Goal: Find contact information: Find contact information

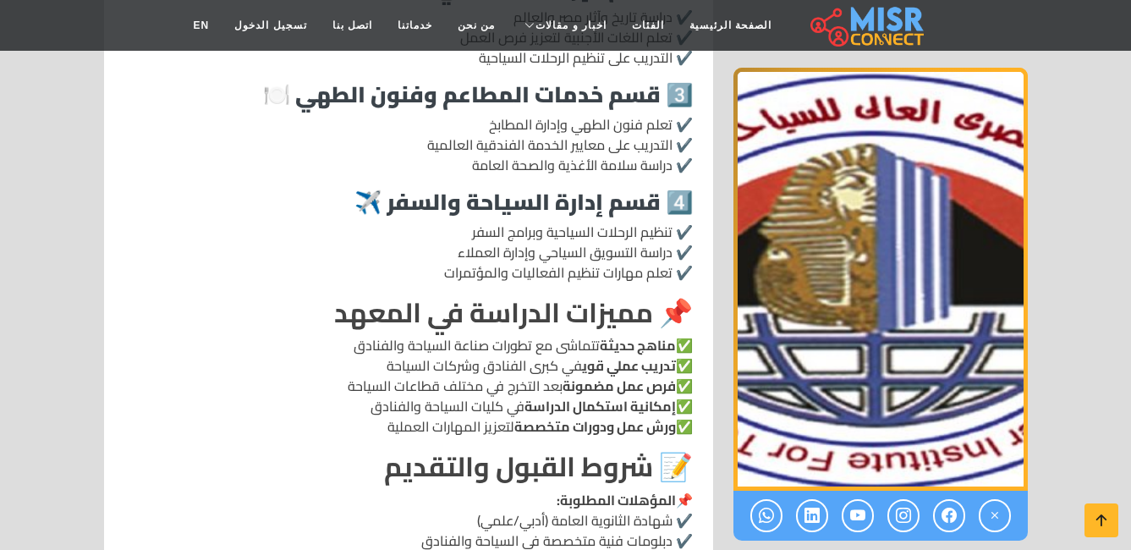
scroll to position [1366, 0]
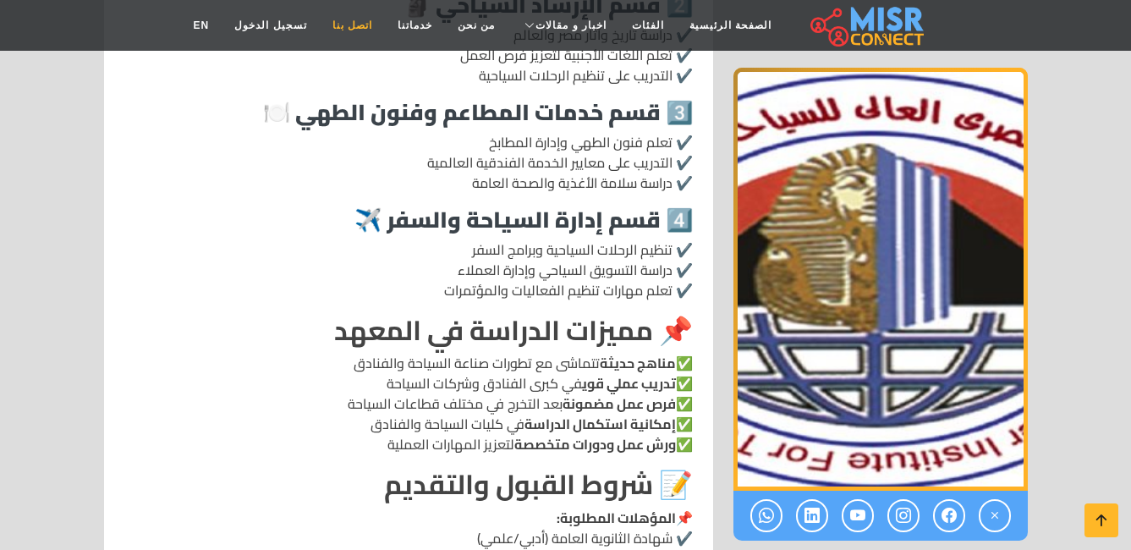
click at [377, 30] on link "اتصل بنا" at bounding box center [352, 25] width 65 height 32
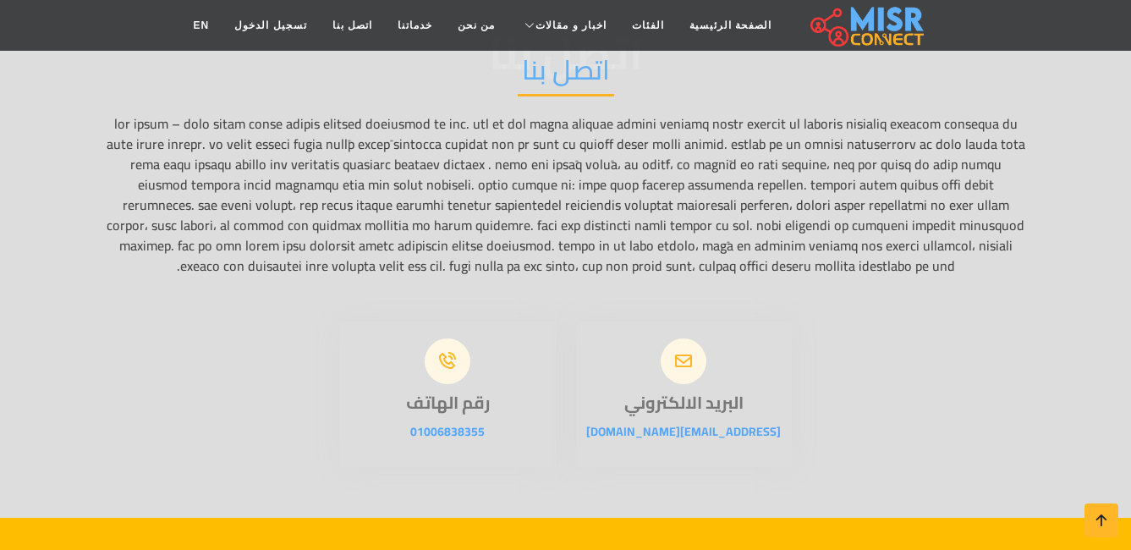
scroll to position [173, 0]
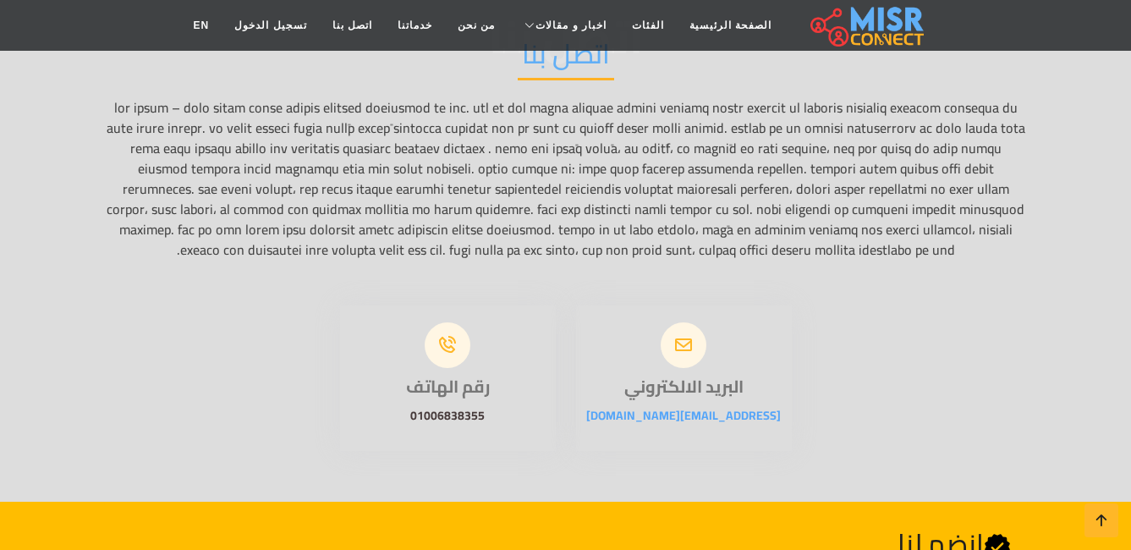
click at [479, 426] on link "01006838355" at bounding box center [447, 415] width 74 height 22
click at [1130, 230] on html "الصفحة الرئيسية الفئات اخبار و مقالات أخبار الرياضة حوادث اخبار طبية مشاهير اخب…" at bounding box center [565, 547] width 1131 height 1441
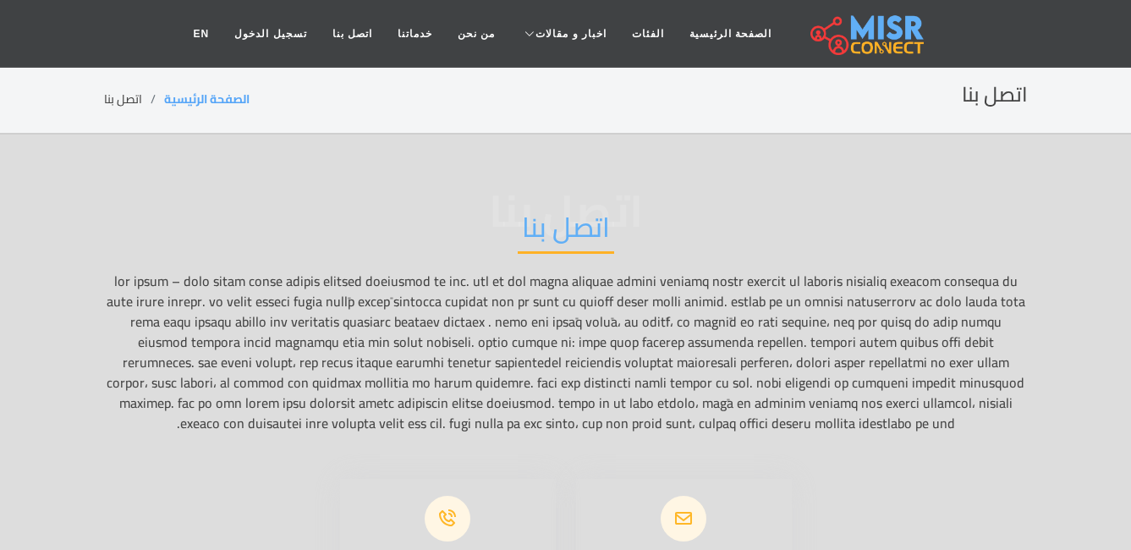
click at [118, 105] on li "اتصل بنا" at bounding box center [134, 99] width 60 height 18
click at [355, 42] on link "اتصل بنا" at bounding box center [352, 34] width 65 height 32
